Goal: Find specific page/section: Find specific page/section

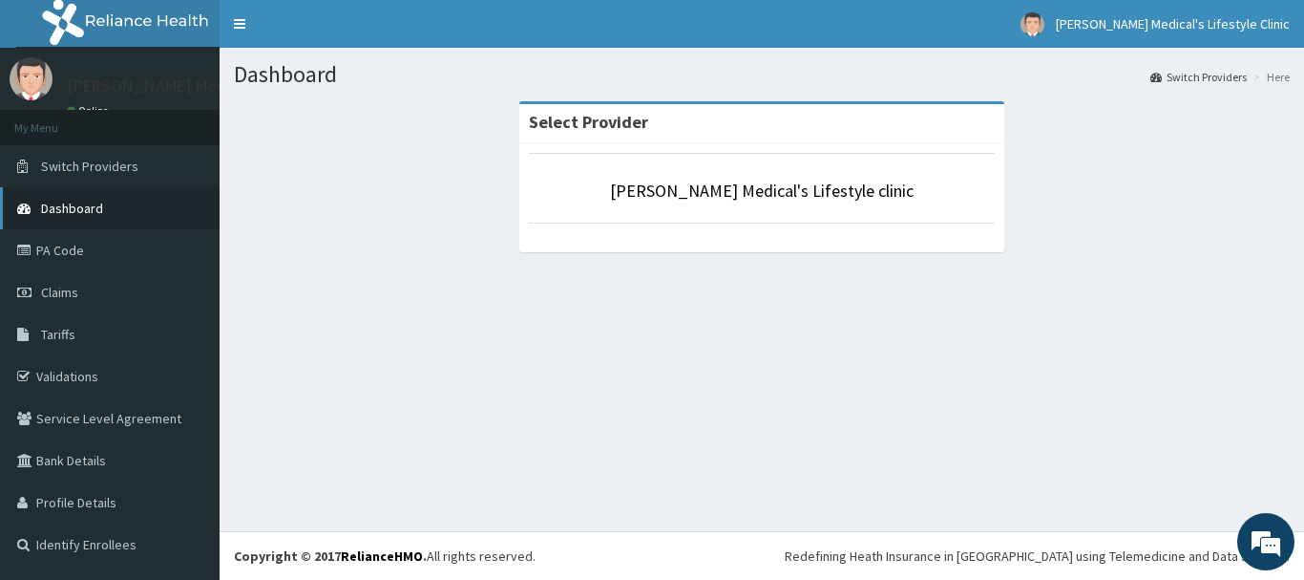
click at [87, 217] on link "Dashboard" at bounding box center [110, 208] width 220 height 42
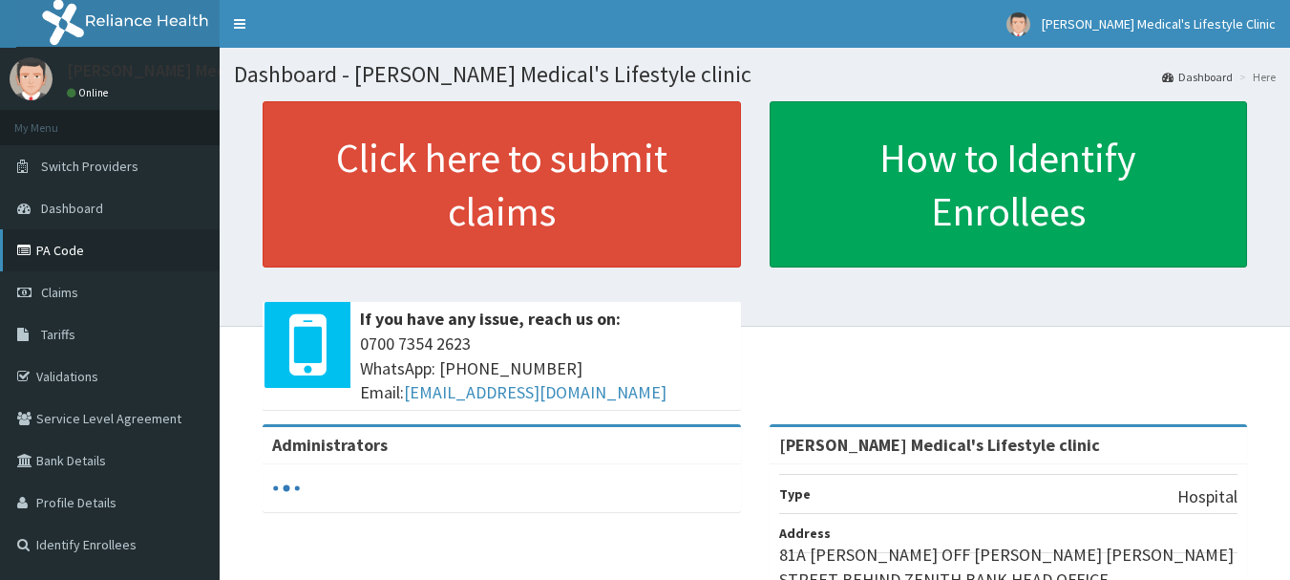
click at [82, 243] on link "PA Code" at bounding box center [110, 250] width 220 height 42
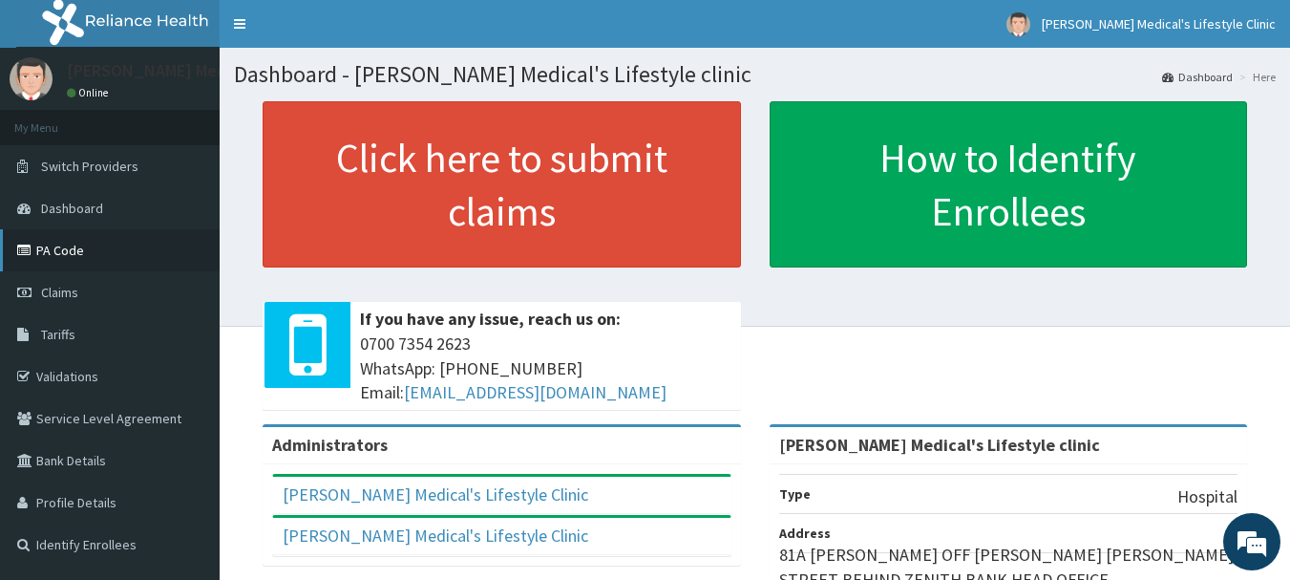
click at [123, 258] on link "PA Code" at bounding box center [110, 250] width 220 height 42
